Goal: Task Accomplishment & Management: Manage account settings

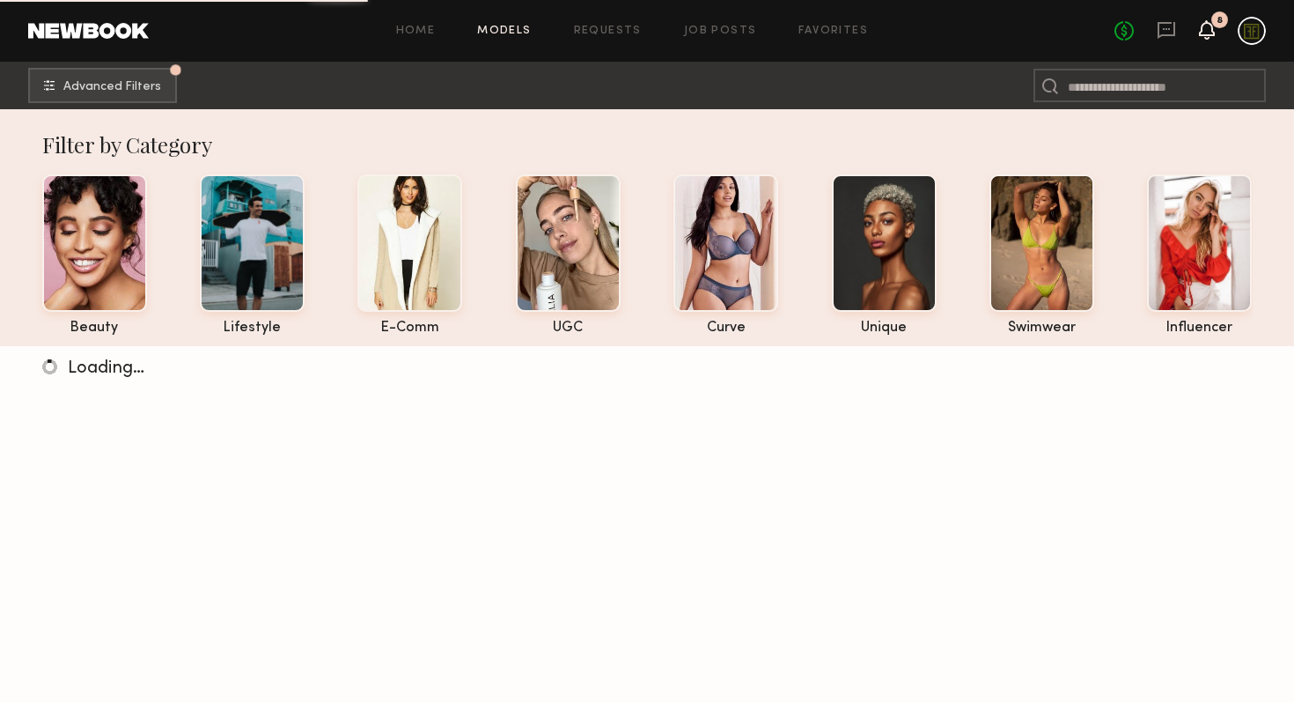
click at [1213, 37] on icon at bounding box center [1207, 29] width 16 height 19
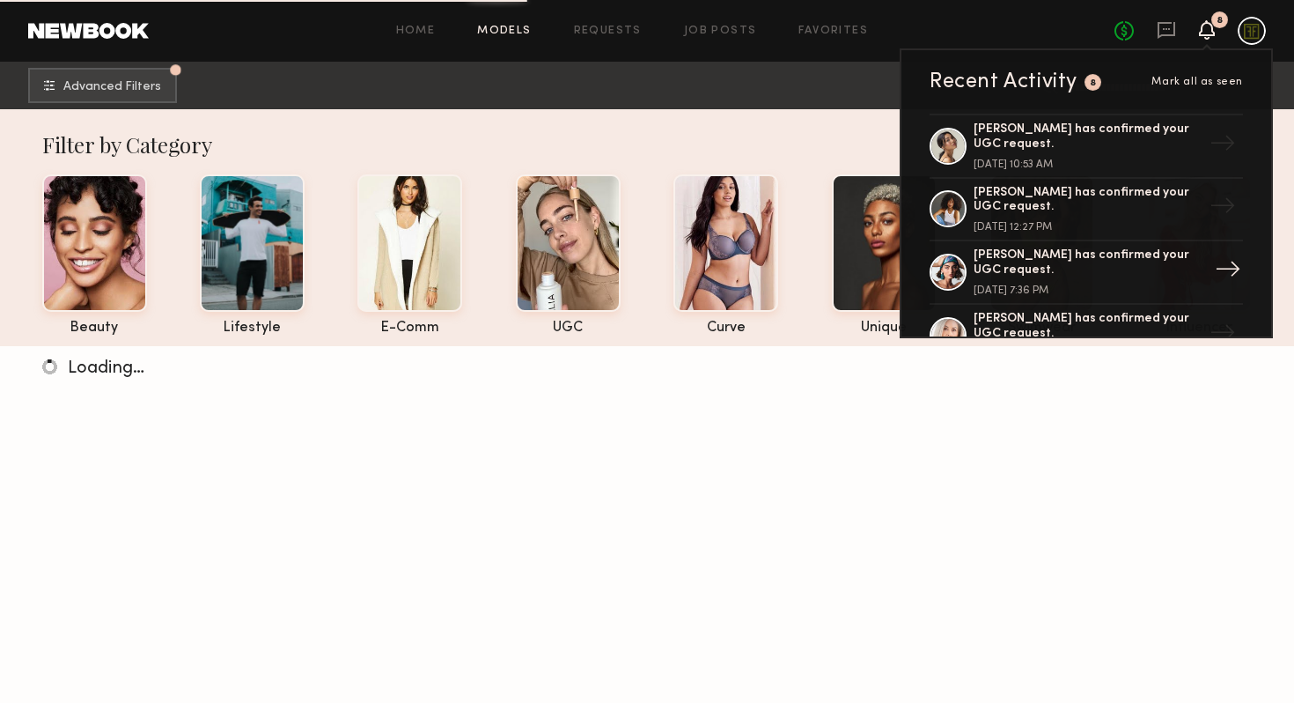
click at [1091, 261] on div "[PERSON_NAME] has confirmed your UGC request." at bounding box center [1088, 263] width 229 height 30
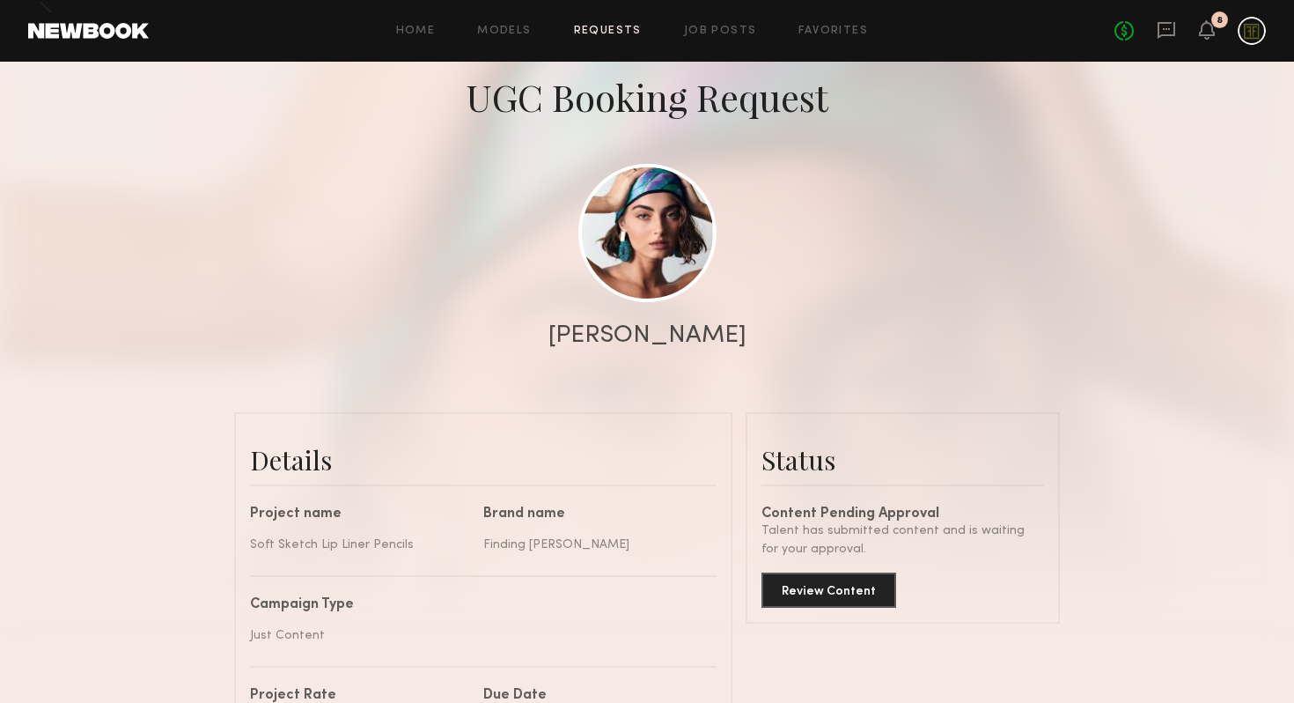
scroll to position [1606, 0]
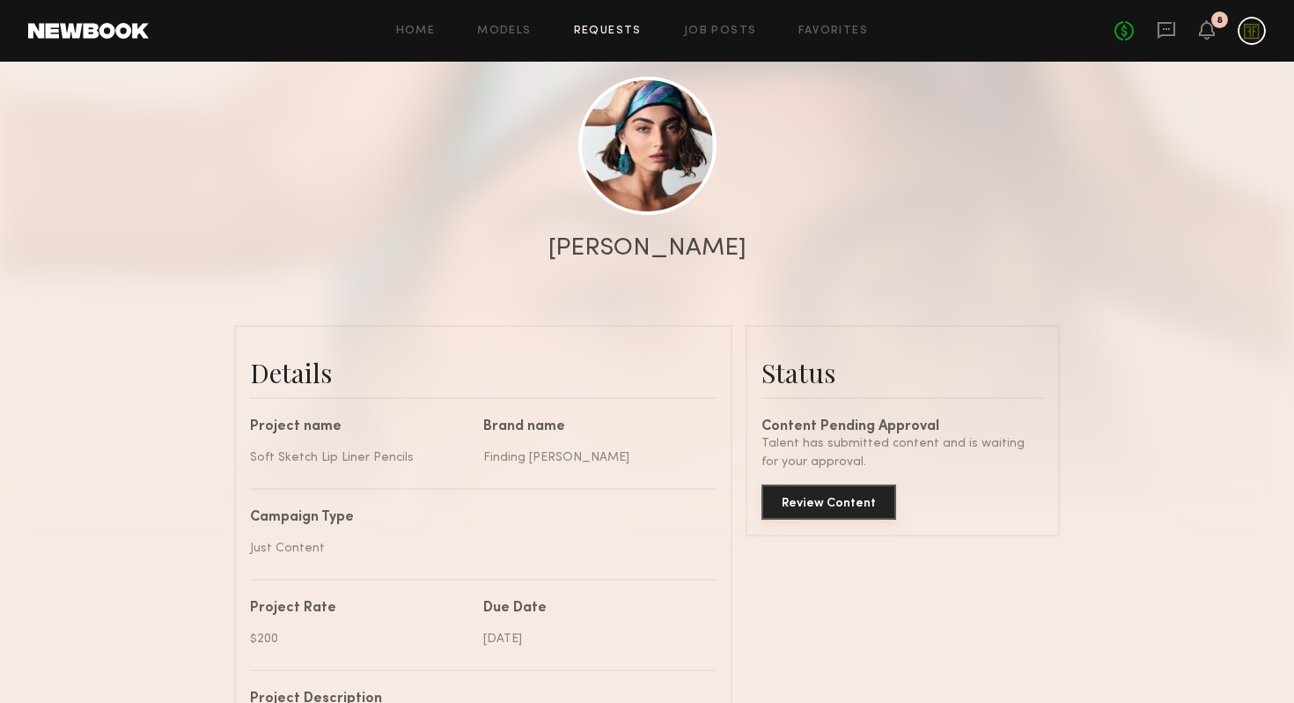
click at [802, 513] on button "Review Content" at bounding box center [829, 501] width 135 height 35
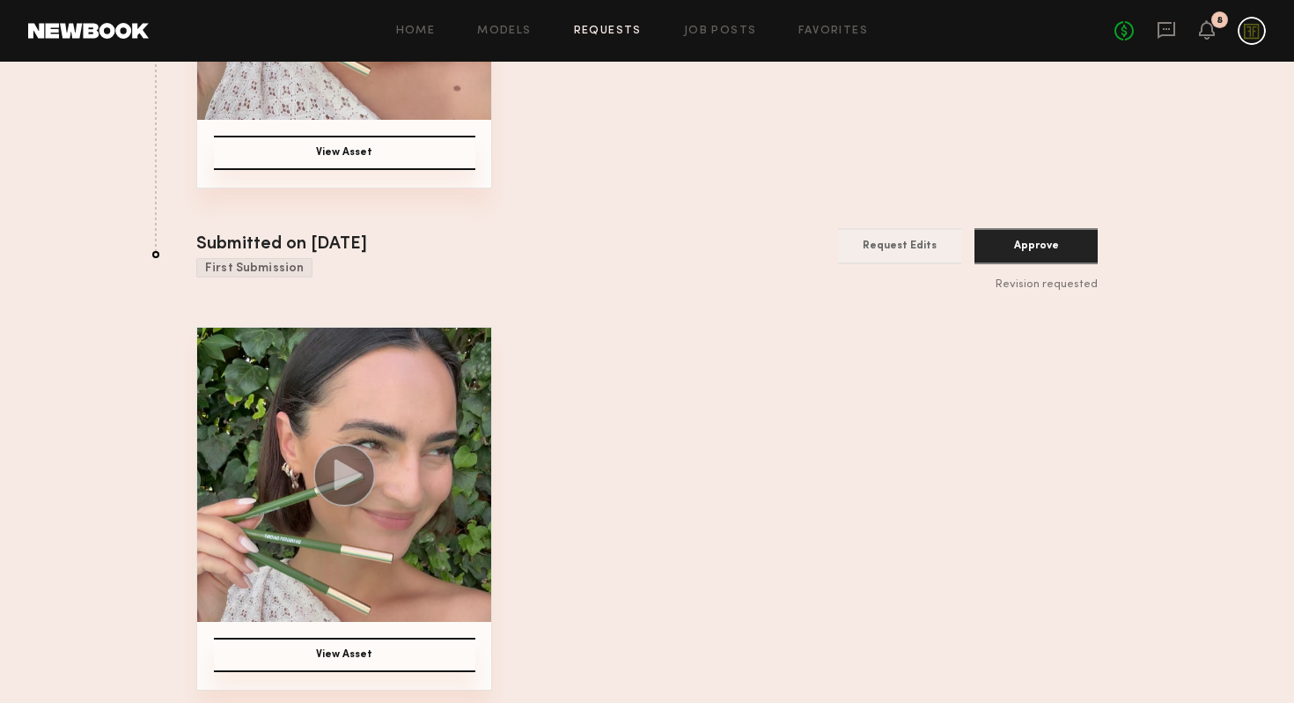
scroll to position [70, 0]
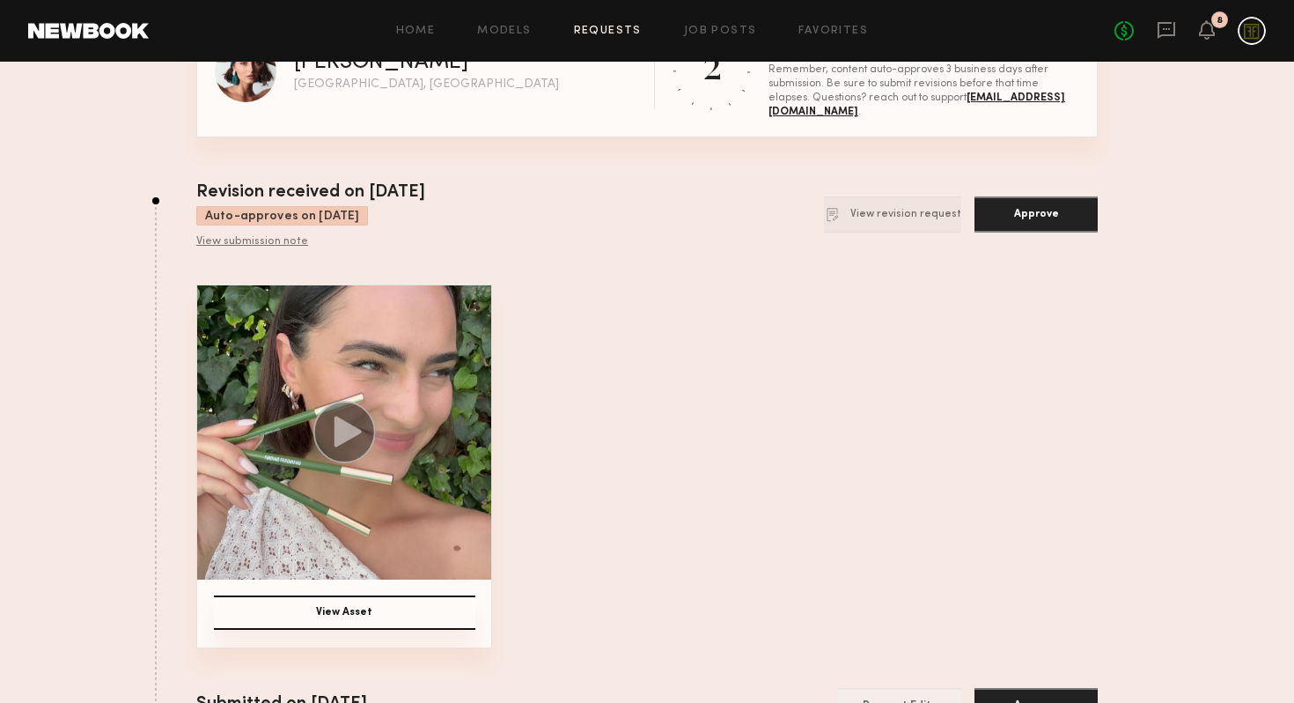
click at [347, 450] on circle at bounding box center [344, 432] width 63 height 63
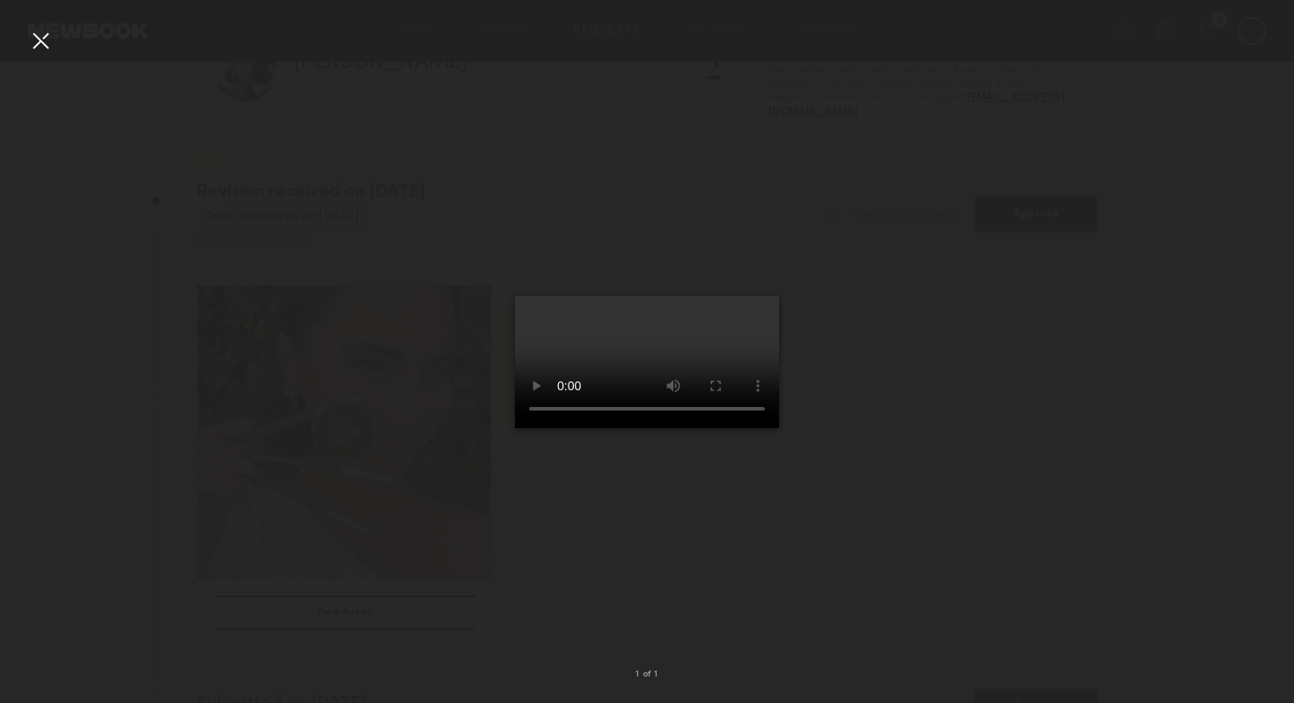
click at [927, 490] on div at bounding box center [647, 337] width 1294 height 618
click at [932, 472] on div at bounding box center [647, 337] width 1294 height 618
click at [39, 44] on div at bounding box center [40, 40] width 28 height 28
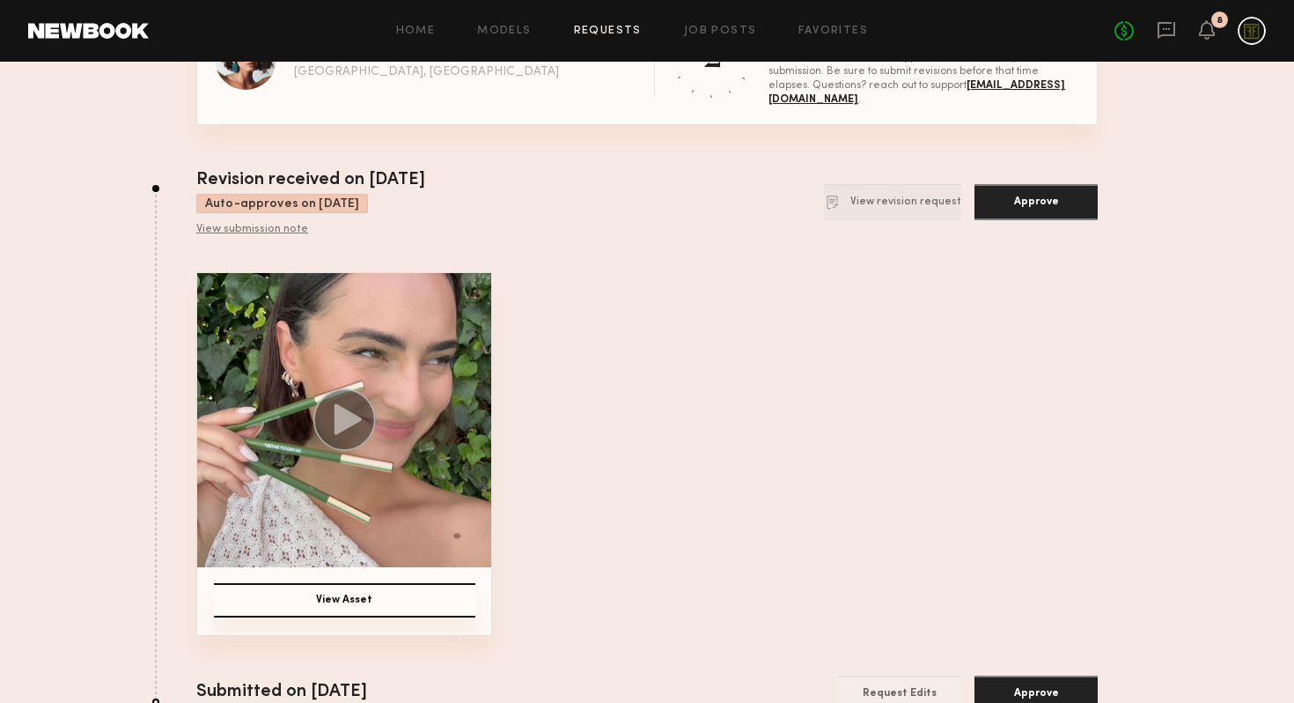
scroll to position [0, 0]
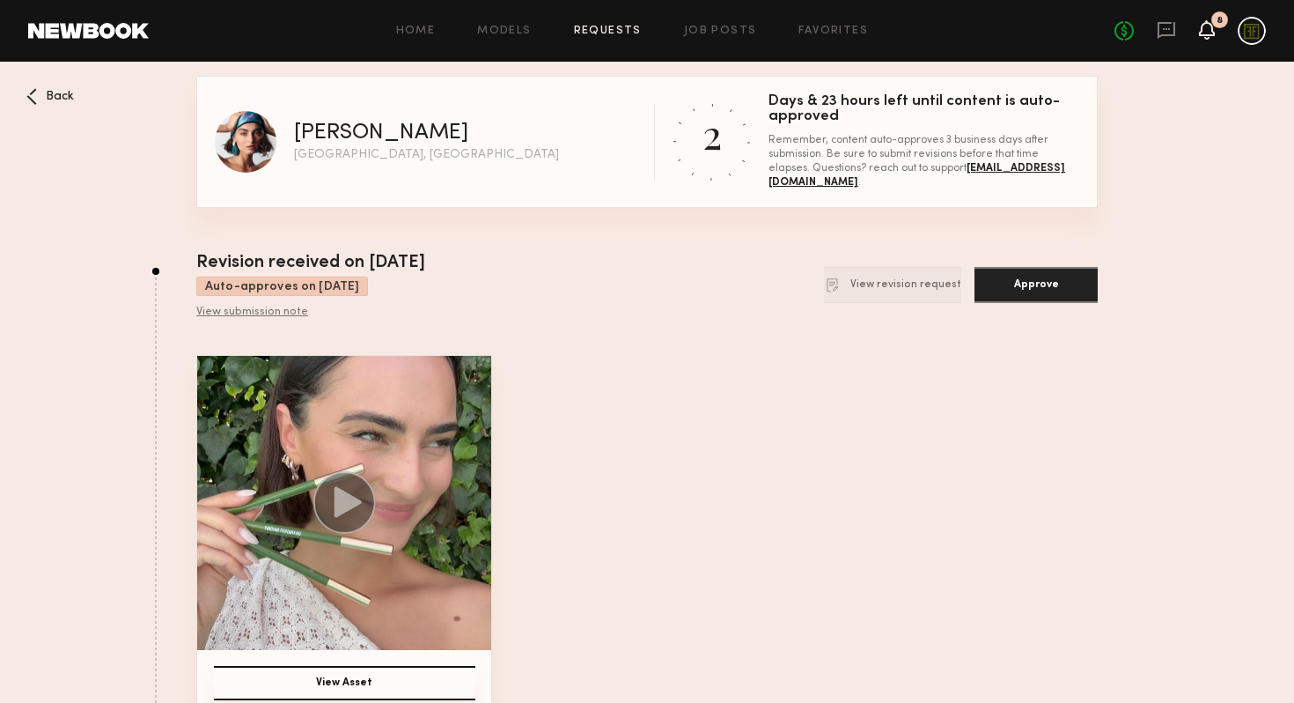
click at [1211, 24] on icon at bounding box center [1207, 29] width 14 height 12
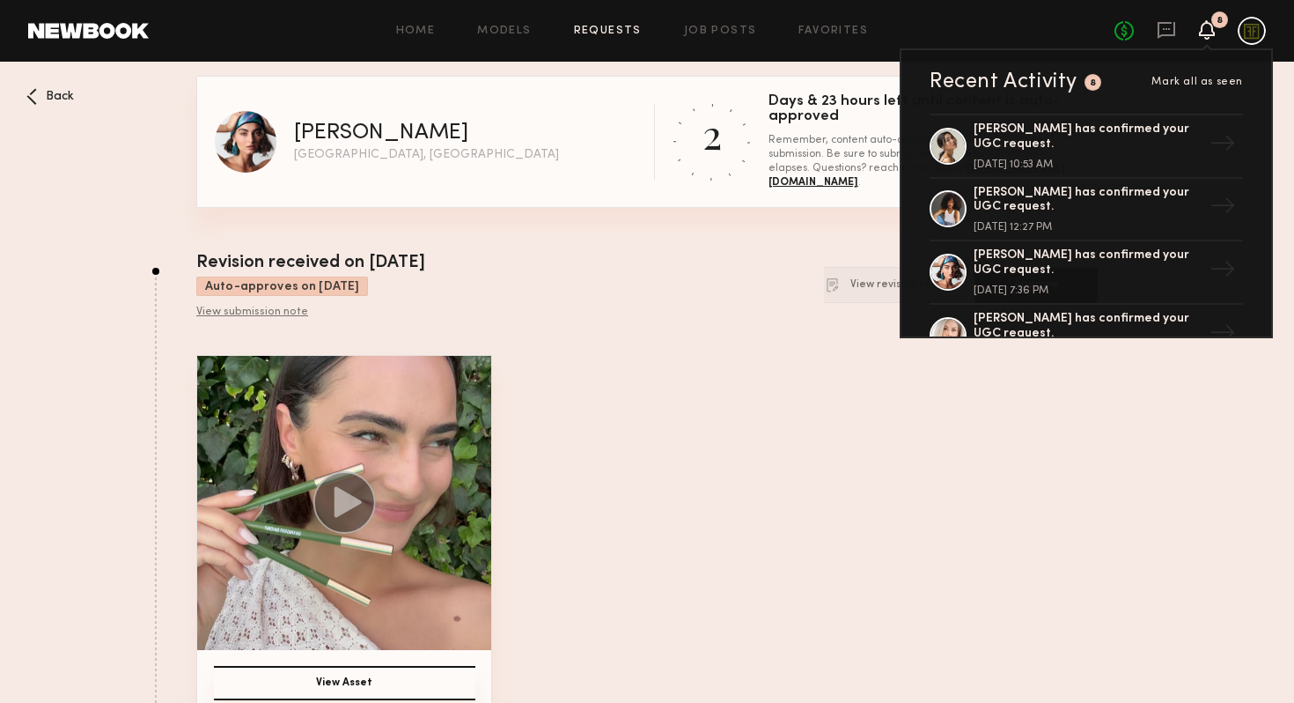
click at [1211, 24] on icon at bounding box center [1207, 29] width 14 height 12
